Goal: Information Seeking & Learning: Learn about a topic

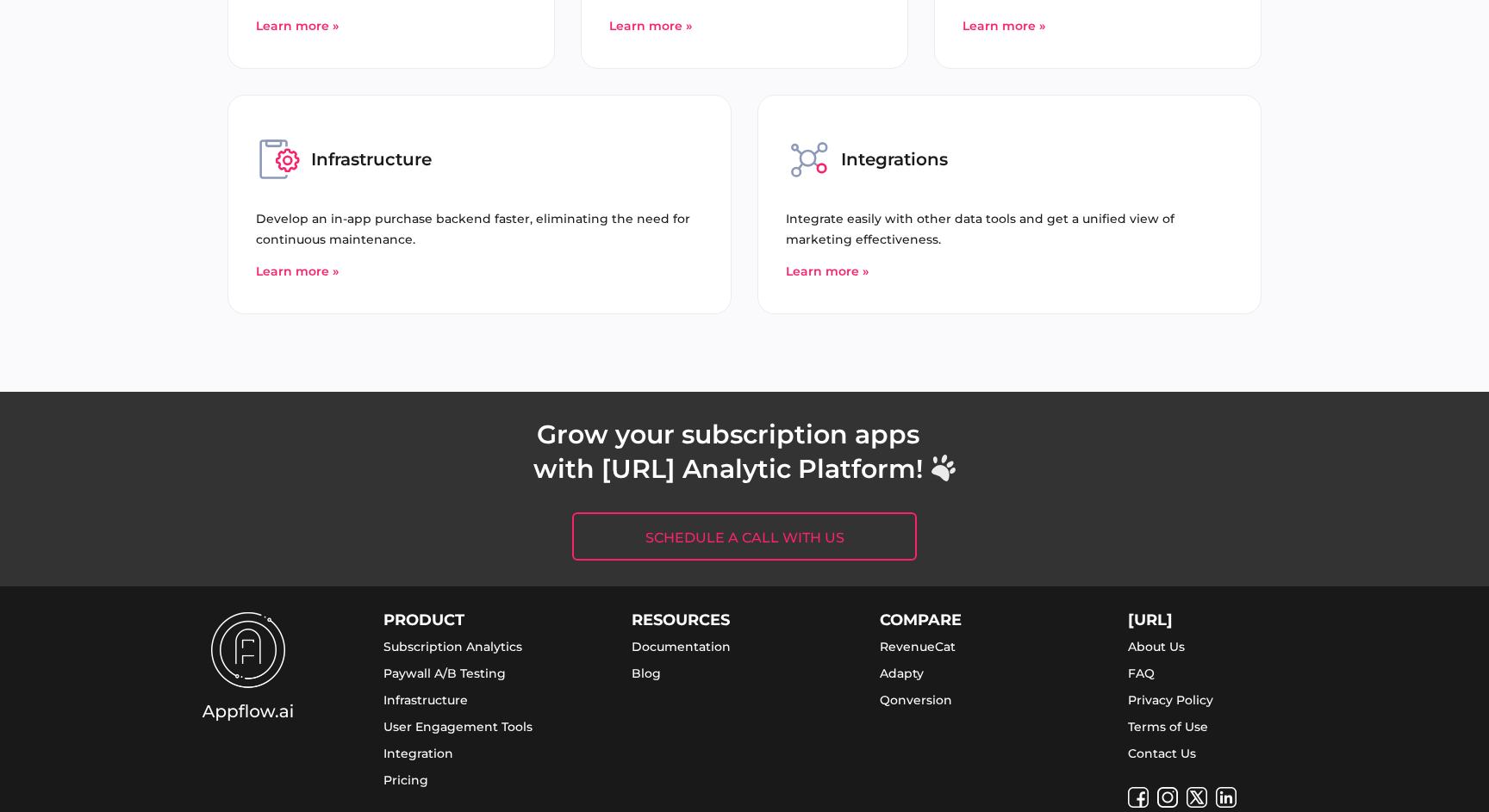
scroll to position [6589, 0]
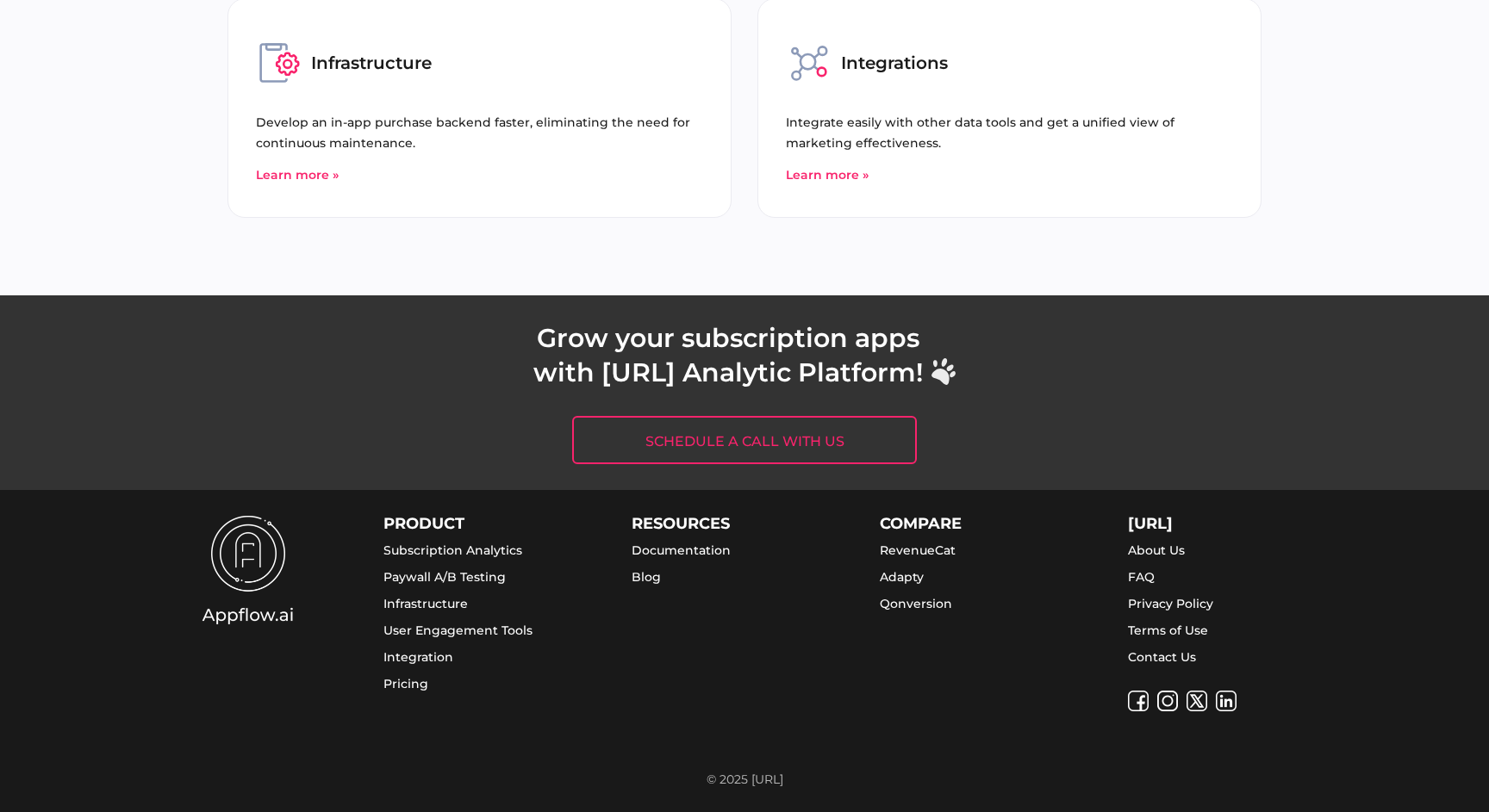
click at [1151, 550] on link "About Us" at bounding box center [1157, 550] width 57 height 16
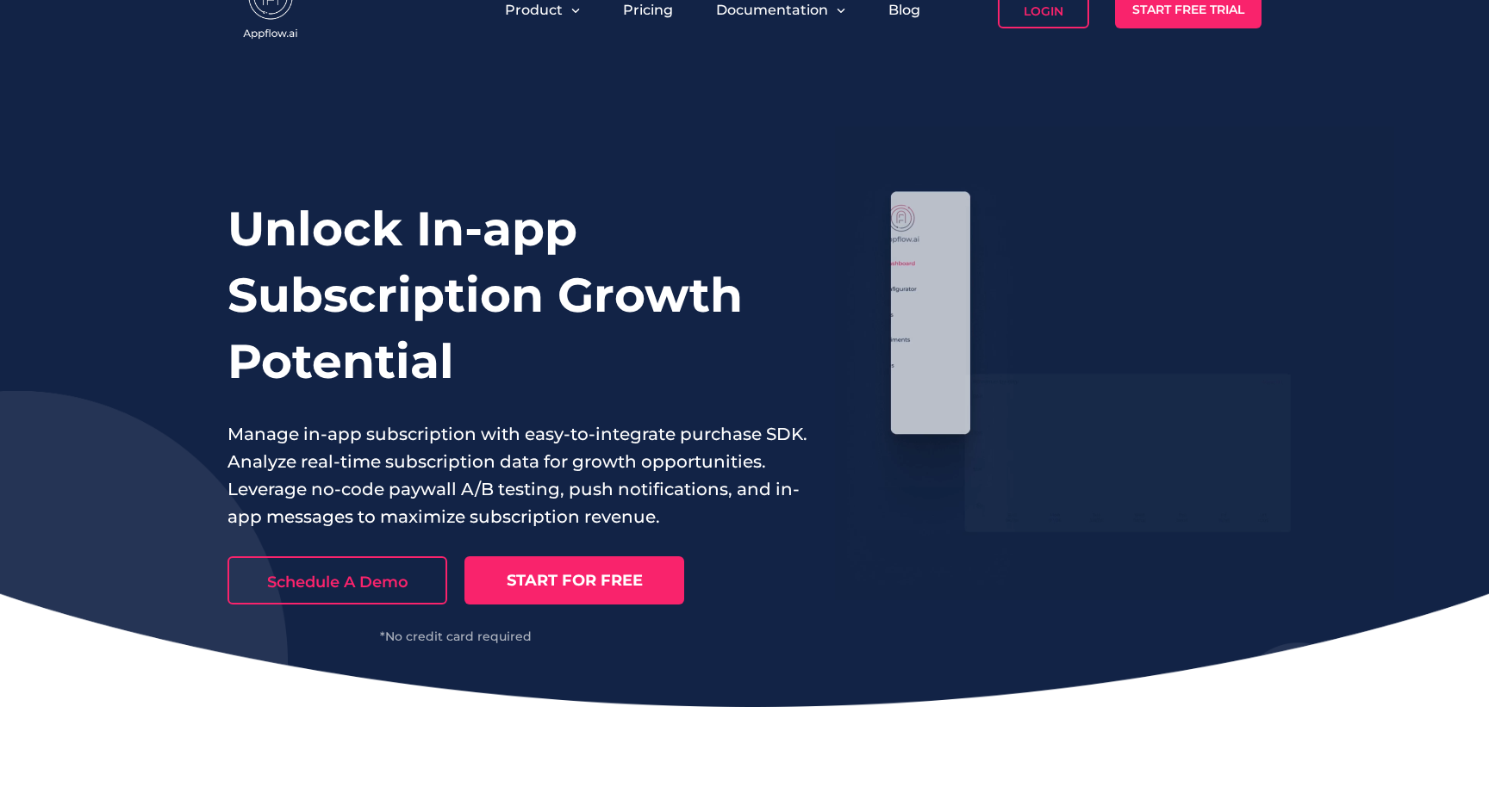
scroll to position [0, 0]
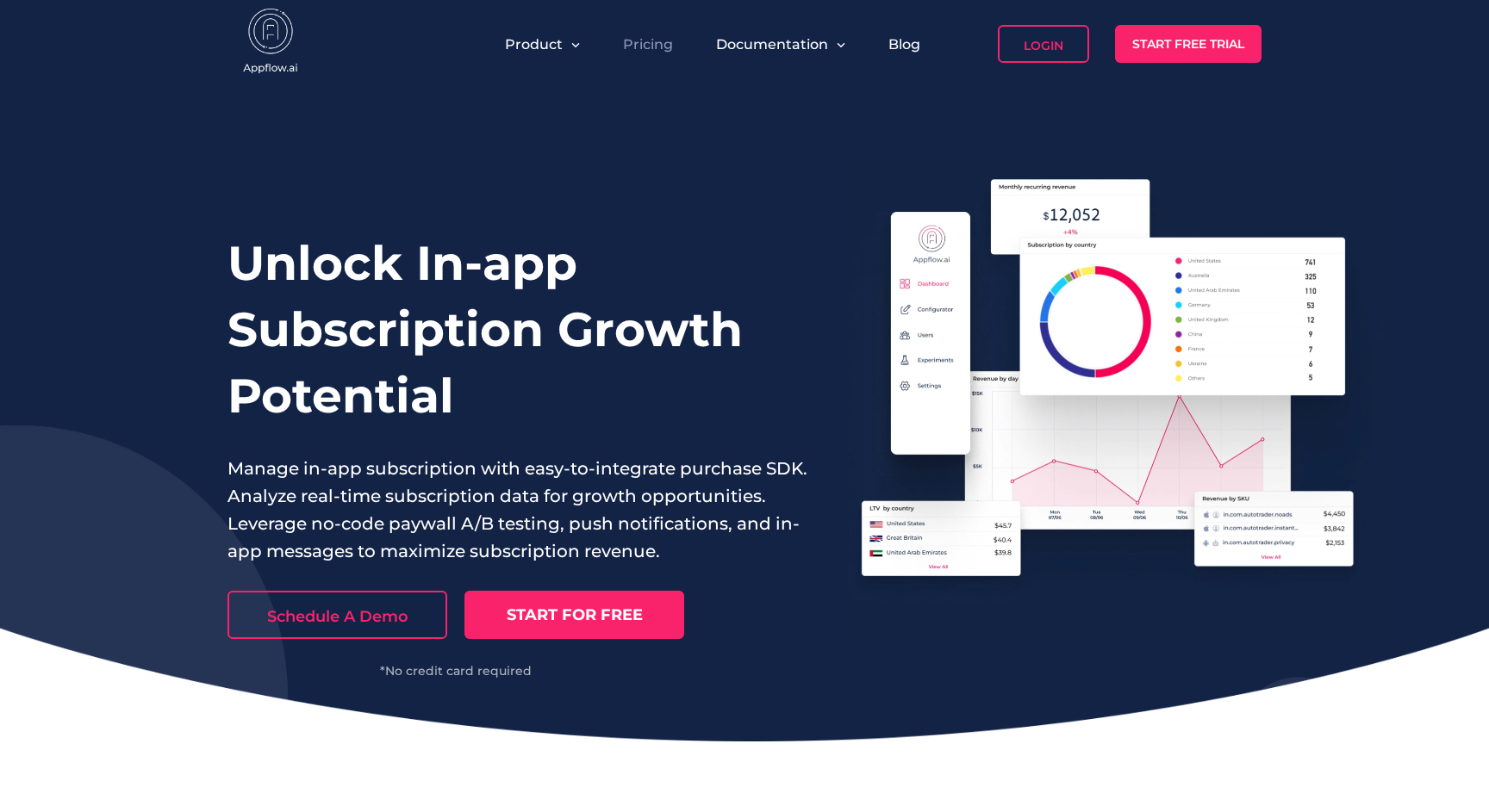
click at [644, 49] on link "Pricing" at bounding box center [648, 44] width 50 height 16
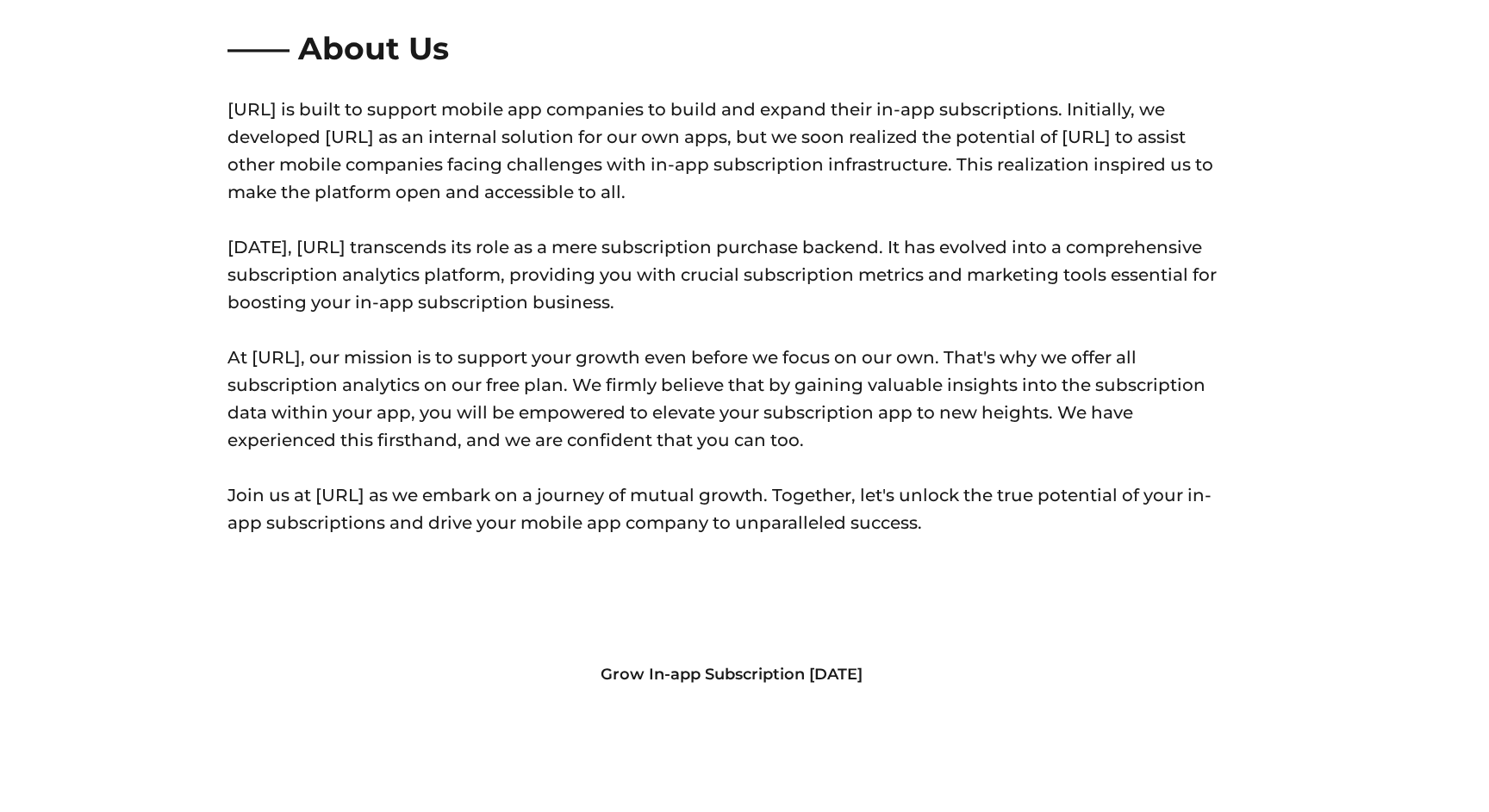
scroll to position [617, 0]
